Goal: Book appointment/travel/reservation

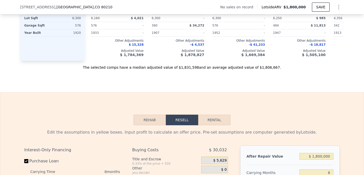
scroll to position [672, 0]
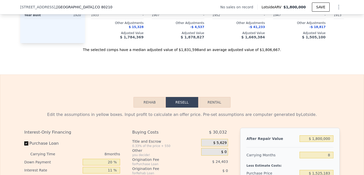
click at [217, 108] on button "Rental" at bounding box center [214, 102] width 32 height 11
select select "30"
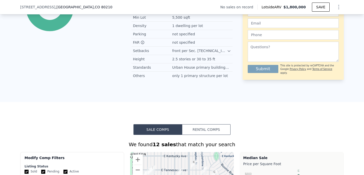
scroll to position [0, 0]
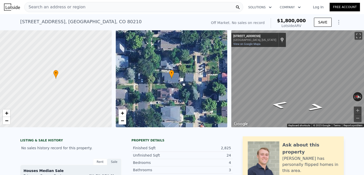
click at [99, 162] on div "Rent" at bounding box center [100, 162] width 14 height 7
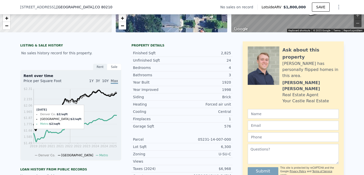
scroll to position [103, 0]
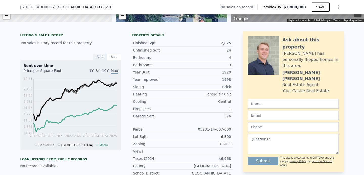
click at [16, 65] on div "LISTING & SALE HISTORY No sales history record for this property. Rent Sale Ren…" at bounding box center [182, 165] width 364 height 276
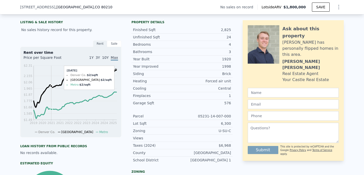
scroll to position [116, 0]
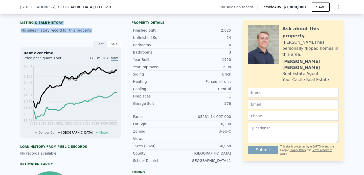
drag, startPoint x: 32, startPoint y: 23, endPoint x: 92, endPoint y: 30, distance: 59.8
click at [92, 30] on div "LISTING & SALE HISTORY No sales history record for this property." at bounding box center [70, 28] width 101 height 14
click at [92, 30] on div "No sales history record for this property." at bounding box center [70, 30] width 101 height 9
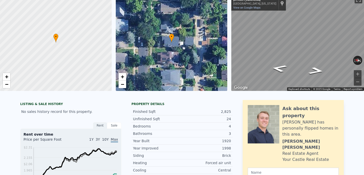
scroll to position [0, 0]
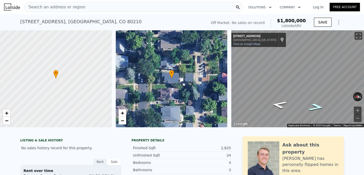
click at [318, 108] on icon "Go South, S York St" at bounding box center [316, 107] width 29 height 11
click at [314, 119] on icon "Go South, S York St" at bounding box center [317, 123] width 28 height 9
click at [359, 110] on button "Zoom in" at bounding box center [358, 111] width 8 height 8
click at [360, 110] on button "Zoom in" at bounding box center [358, 111] width 8 height 8
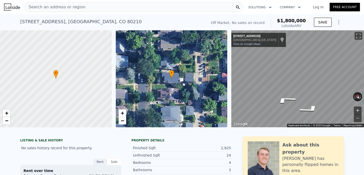
click at [359, 111] on button "Zoom in" at bounding box center [358, 111] width 8 height 8
